Goal: Transaction & Acquisition: Download file/media

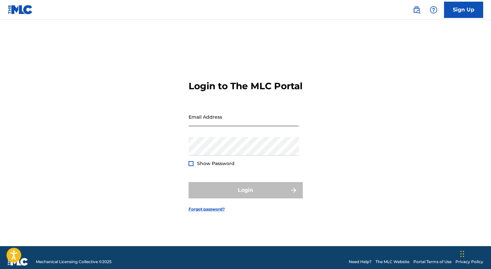
click at [232, 123] on input "Email Address" at bounding box center [244, 116] width 110 height 19
type input "[PERSON_NAME][EMAIL_ADDRESS][PERSON_NAME][DOMAIN_NAME]"
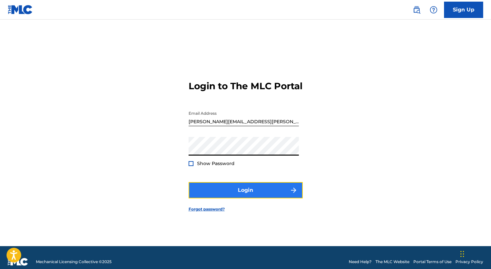
click at [242, 194] on button "Login" at bounding box center [246, 190] width 114 height 16
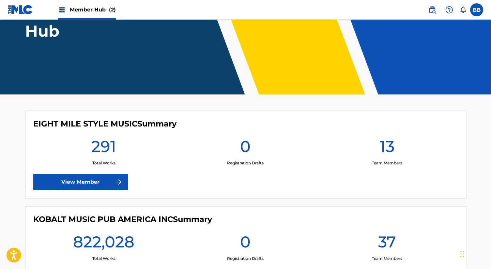
scroll to position [149, 0]
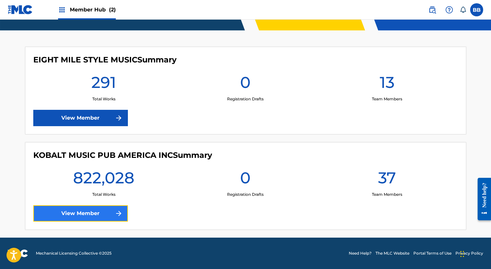
click at [93, 216] on link "View Member" at bounding box center [80, 213] width 95 height 16
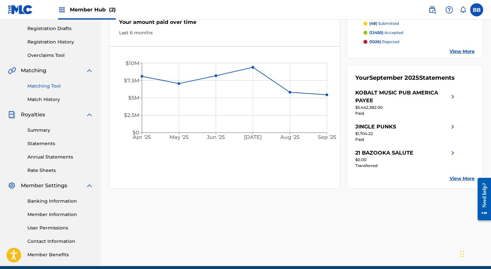
scroll to position [136, 0]
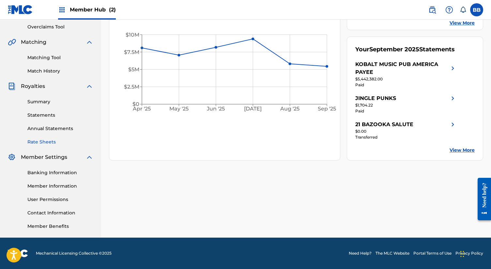
click at [50, 143] on link "Rate Sheets" at bounding box center [60, 141] width 66 height 7
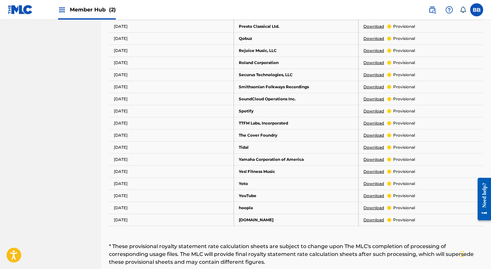
scroll to position [361, 0]
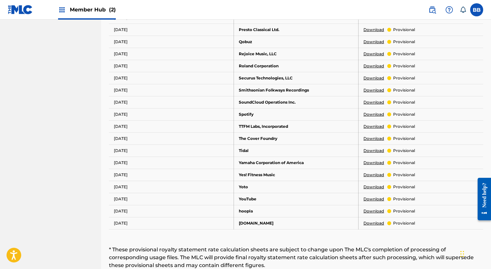
click at [375, 198] on link "Download" at bounding box center [374, 199] width 21 height 6
